Goal: Task Accomplishment & Management: Complete application form

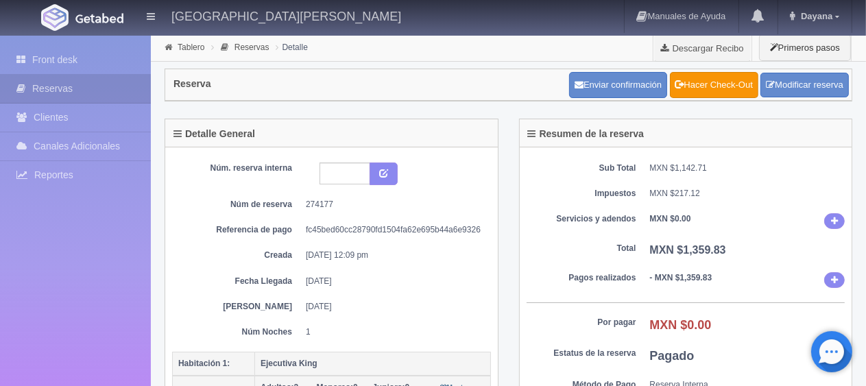
click at [625, 225] on dl "Servicios y adendos MXN $0.00" at bounding box center [685, 221] width 319 height 16
click at [82, 48] on link "Front desk" at bounding box center [75, 60] width 151 height 28
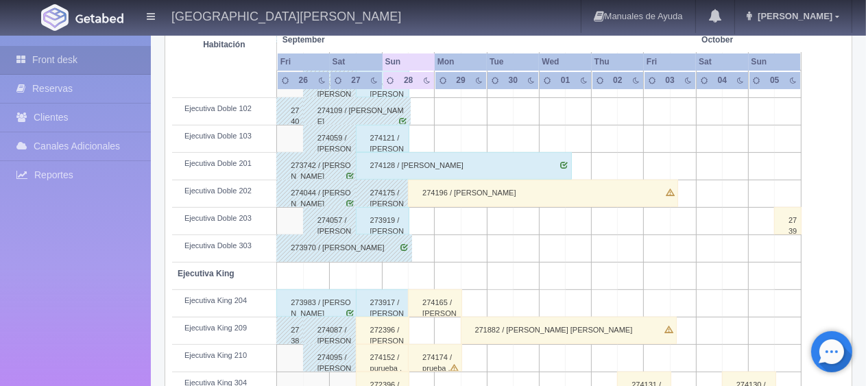
scroll to position [562, 0]
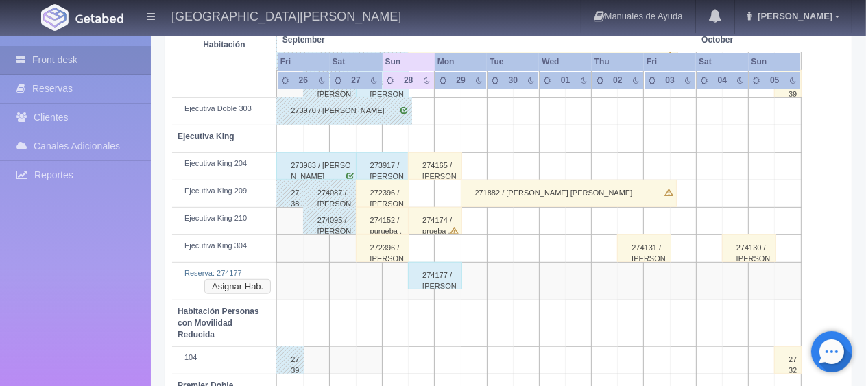
click at [243, 278] on div "Reserva: 274177 Asignar Hab." at bounding box center [224, 273] width 93 height 11
click at [245, 282] on button "Asignar Hab." at bounding box center [237, 286] width 66 height 15
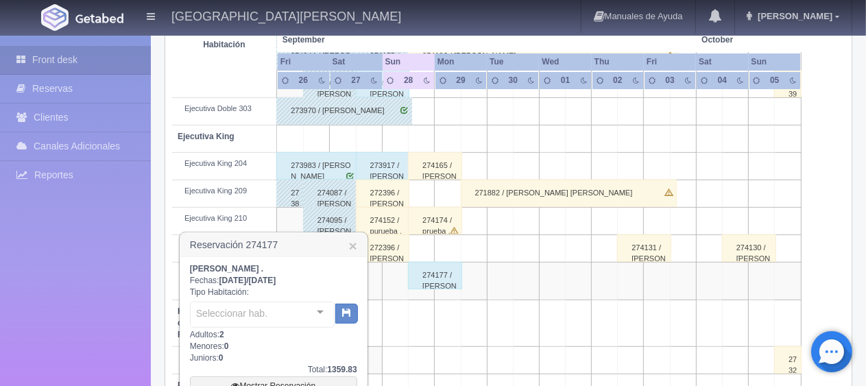
click at [272, 313] on div "Seleccionar hab." at bounding box center [262, 315] width 145 height 26
click at [287, 321] on input "text" at bounding box center [257, 315] width 122 height 21
click at [319, 354] on div "Edith Nava Herrera . Fechas: 2025-09-28 / 2025-09-29 Tipo Habitación: No elemen…" at bounding box center [273, 349] width 167 height 173
click at [318, 313] on div at bounding box center [331, 312] width 27 height 21
click at [314, 353] on div "Edith Nava Herrera . Fechas: 2025-09-28 / 2025-09-29 Tipo Habitación: No elemen…" at bounding box center [273, 349] width 167 height 173
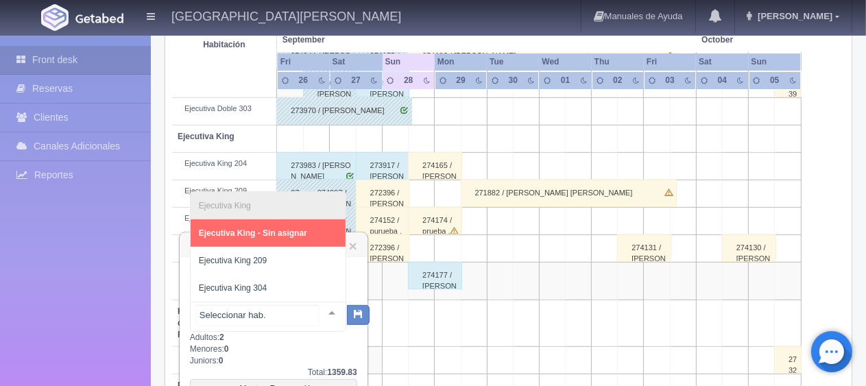
click at [310, 317] on div "Ejecutiva King Ejecutiva King - Sin asignar Ejecutiva King 209 Ejecutiva King 3…" at bounding box center [268, 317] width 156 height 30
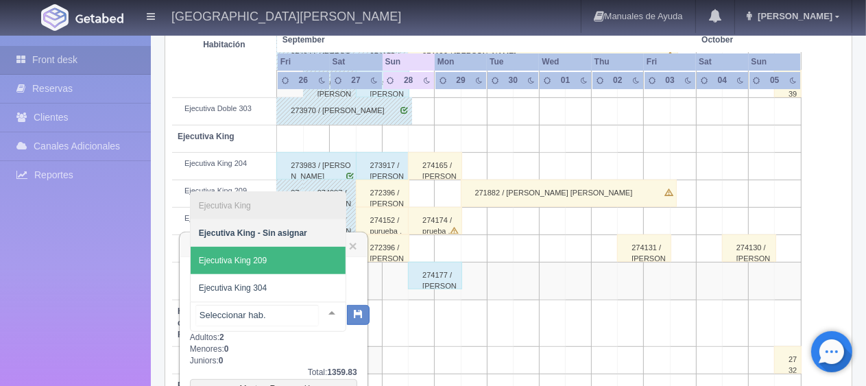
click at [264, 265] on span "Ejecutiva King 209" at bounding box center [268, 260] width 155 height 27
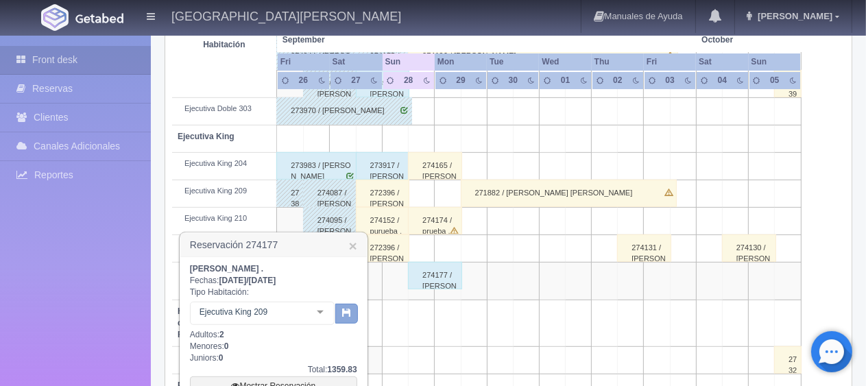
click at [343, 317] on button "button" at bounding box center [346, 314] width 23 height 21
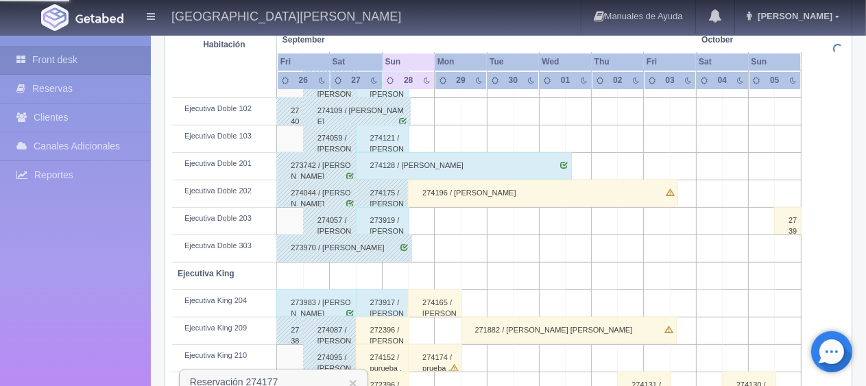
scroll to position [82, 0]
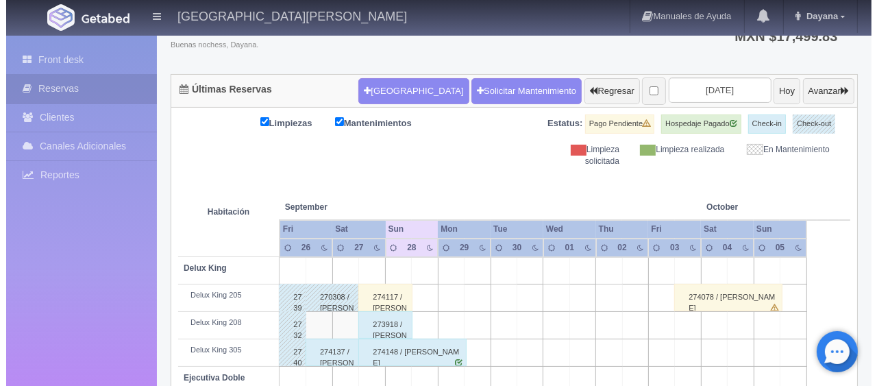
scroll to position [101, 0]
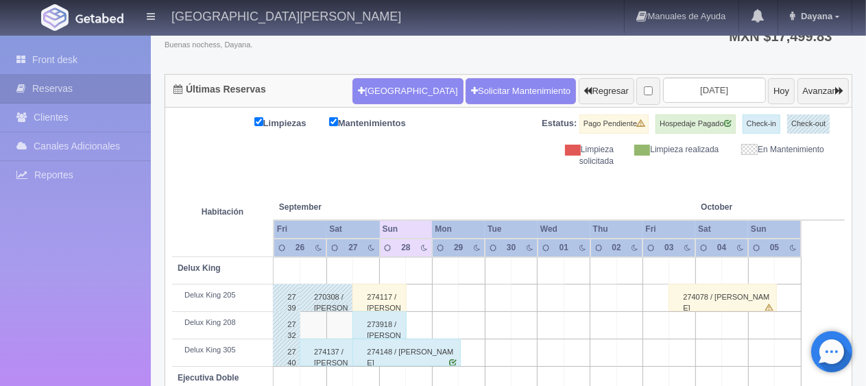
drag, startPoint x: 395, startPoint y: 75, endPoint x: 380, endPoint y: 104, distance: 32.8
click at [395, 75] on div "[GEOGRAPHIC_DATA] Solicitar Mantenimiento Regresar [DATE] [DATE] Avanzar" at bounding box center [600, 91] width 503 height 36
click at [376, 93] on button "[GEOGRAPHIC_DATA]" at bounding box center [407, 91] width 110 height 26
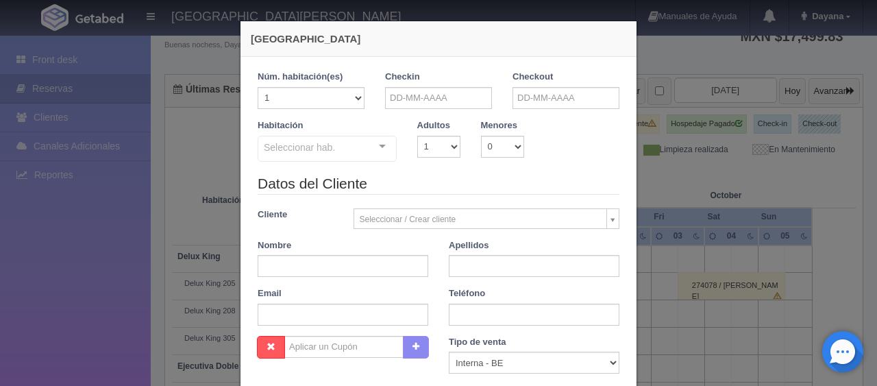
checkbox input "false"
click at [445, 89] on input "text" at bounding box center [438, 98] width 107 height 22
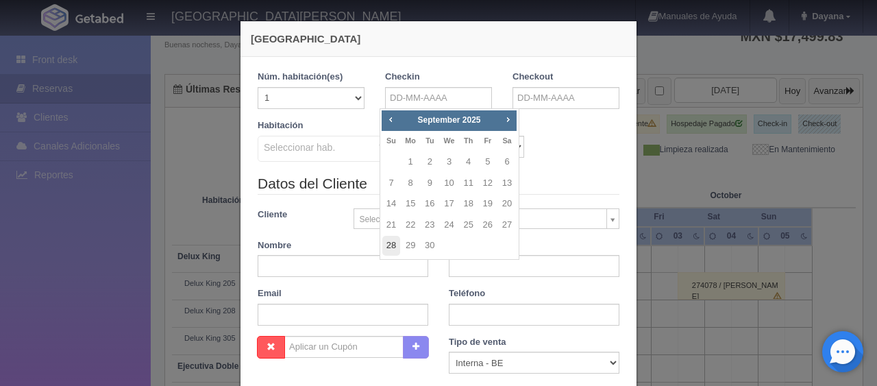
click at [395, 247] on link "28" at bounding box center [391, 246] width 18 height 20
type input "[DATE]"
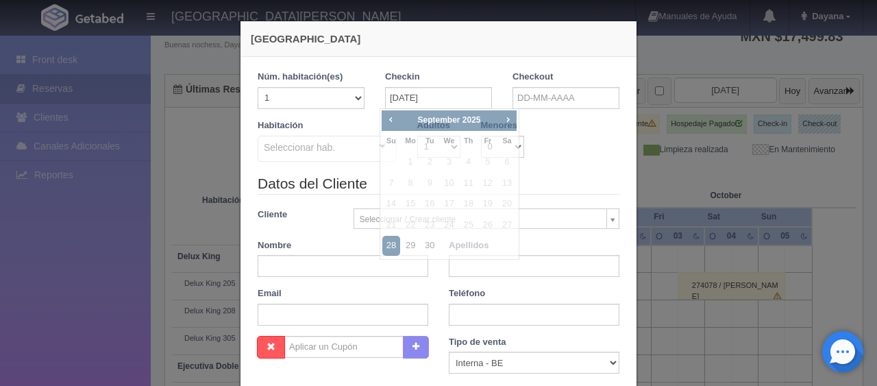
checkbox input "false"
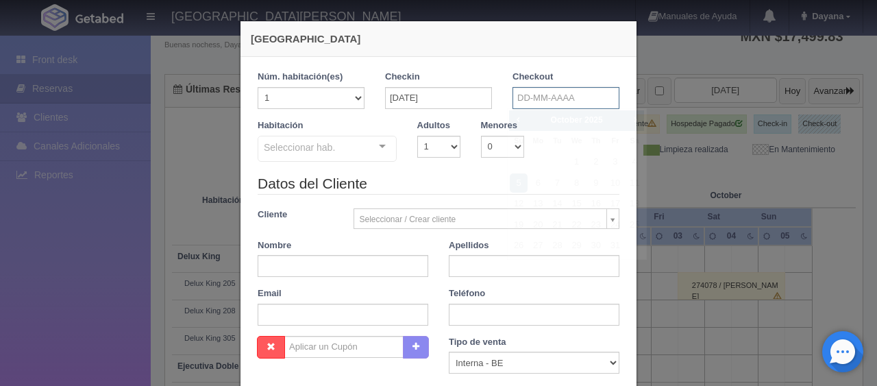
click at [559, 100] on input "text" at bounding box center [566, 98] width 107 height 22
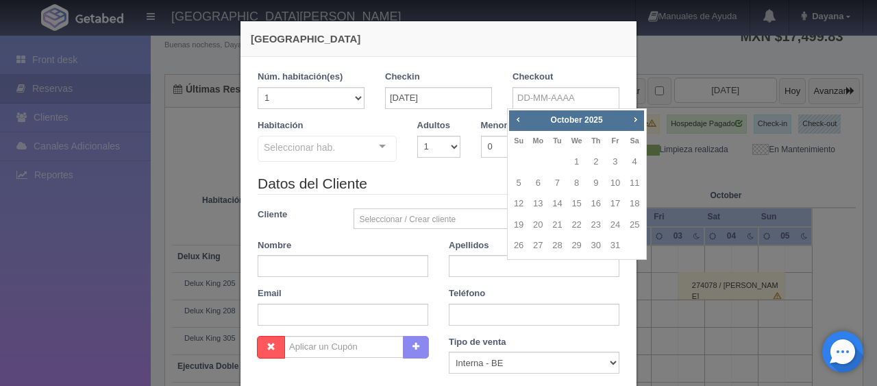
click at [517, 114] on span "Prev" at bounding box center [518, 119] width 11 height 11
click at [535, 249] on link "29" at bounding box center [538, 246] width 18 height 20
type input "[DATE]"
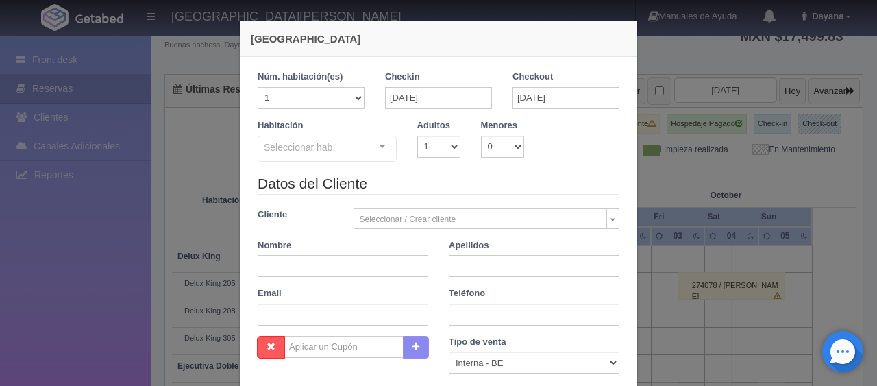
click at [407, 133] on div "Adultos 1 2 3 4 5 6 7 8 9 10" at bounding box center [439, 138] width 64 height 38
checkbox input "false"
drag, startPoint x: 415, startPoint y: 144, endPoint x: 422, endPoint y: 154, distance: 12.7
click at [417, 144] on select "1 2 3 4 5 6 7 8 9 10" at bounding box center [438, 147] width 43 height 22
select select "2"
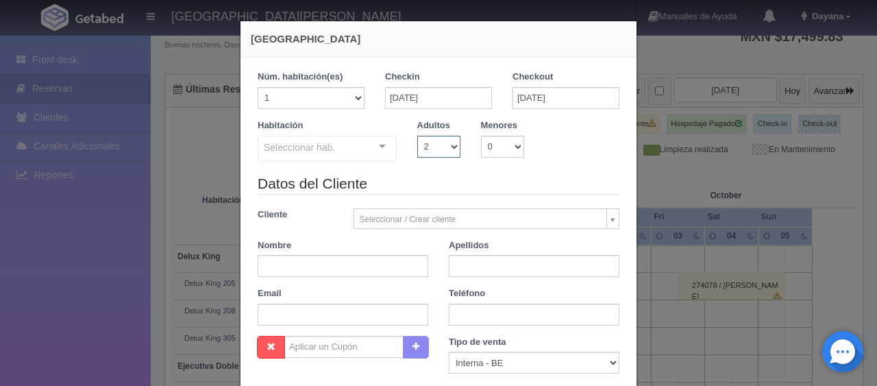
click at [417, 136] on select "1 2 3 4 5 6 7 8 9 10" at bounding box center [438, 147] width 43 height 22
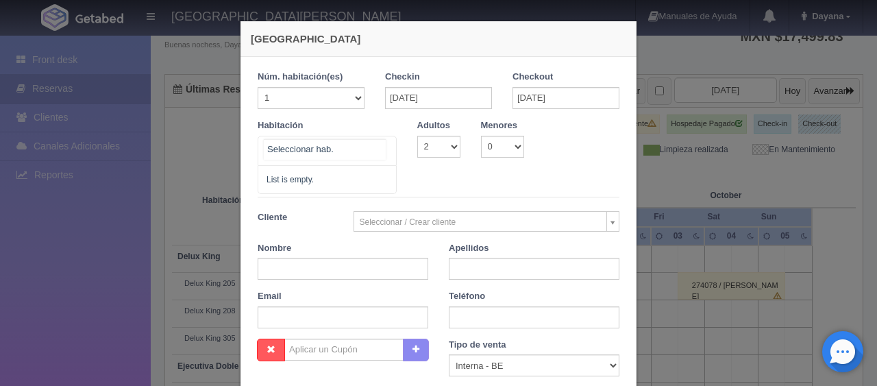
click at [354, 147] on div at bounding box center [327, 151] width 139 height 30
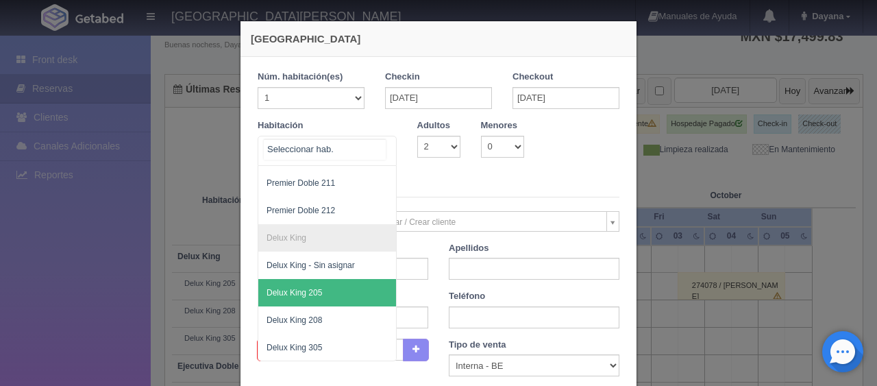
scroll to position [488, 0]
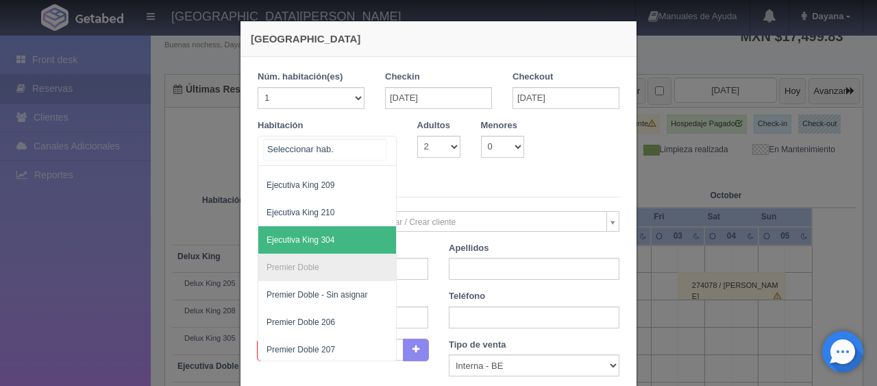
click at [349, 241] on span "Ejecutiva King 304" at bounding box center [373, 239] width 230 height 27
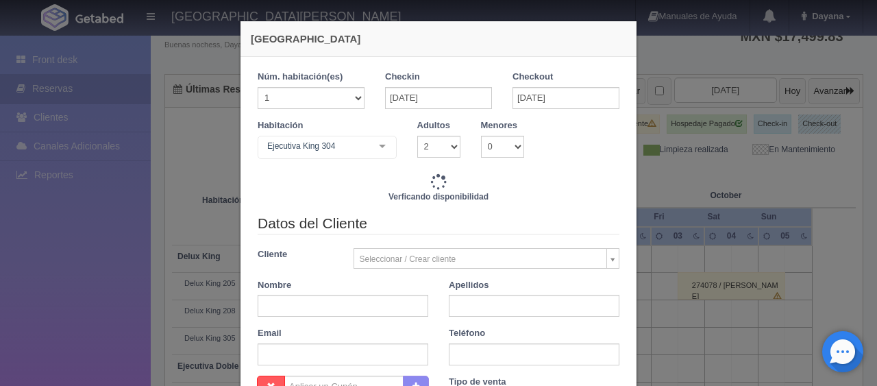
checkbox input "false"
click at [323, 317] on div "Datos del Cliente Cliente Seleccionar / Crear cliente Nuevo Cliente [PERSON_NAM…" at bounding box center [438, 294] width 382 height 162
click at [337, 304] on input "text" at bounding box center [343, 306] width 171 height 22
paste input "[PERSON_NAME]"
type input "[PERSON_NAME]"
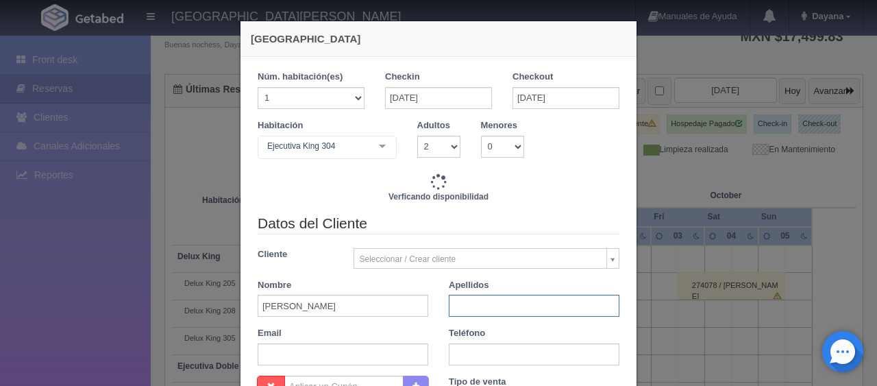
paste input "[PERSON_NAME]"
type input "[PERSON_NAME]"
drag, startPoint x: 479, startPoint y: 361, endPoint x: 480, endPoint y: 328, distance: 32.9
click at [480, 361] on input "text" at bounding box center [534, 354] width 171 height 22
type input "1549.00"
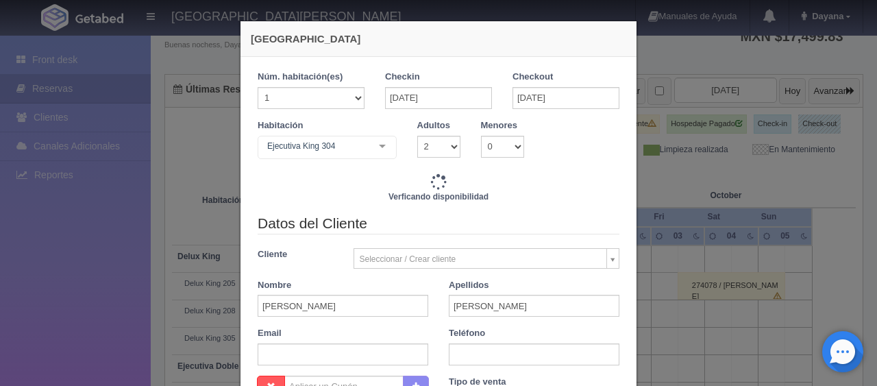
checkbox input "false"
